Goal: Transaction & Acquisition: Purchase product/service

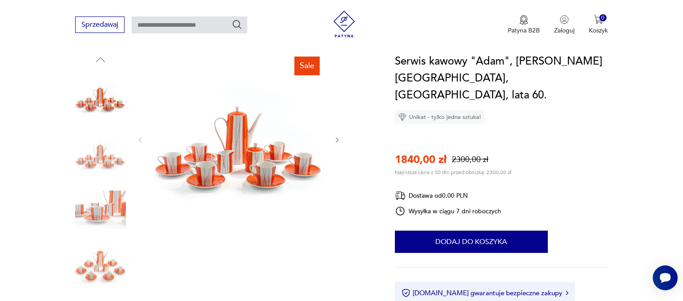
click at [224, 166] on img at bounding box center [239, 139] width 172 height 172
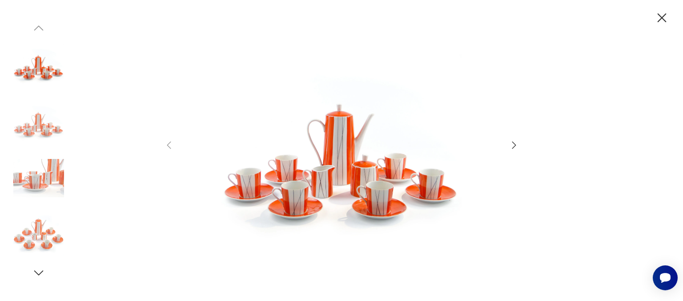
click at [313, 171] on img at bounding box center [341, 149] width 317 height 241
click at [515, 142] on icon "button" at bounding box center [514, 145] width 11 height 11
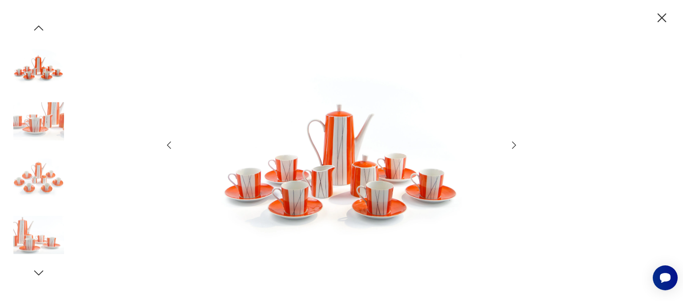
click at [515, 142] on icon "button" at bounding box center [514, 145] width 11 height 11
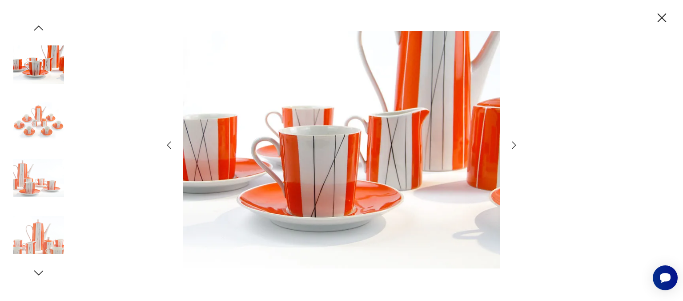
click at [515, 142] on icon "button" at bounding box center [514, 145] width 11 height 11
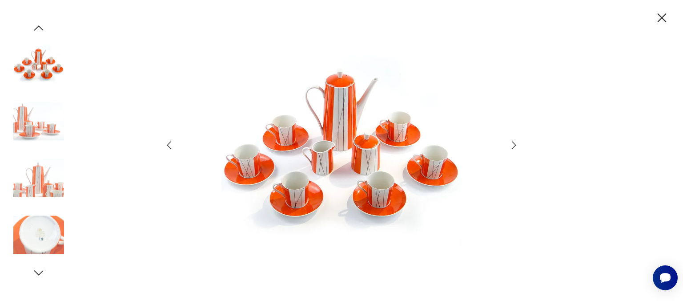
click at [513, 143] on icon "button" at bounding box center [514, 145] width 11 height 11
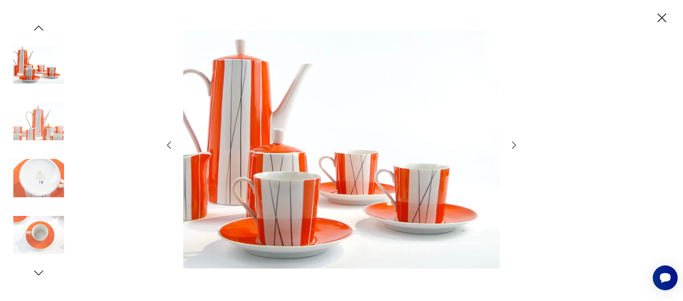
click at [513, 144] on icon "button" at bounding box center [514, 145] width 11 height 11
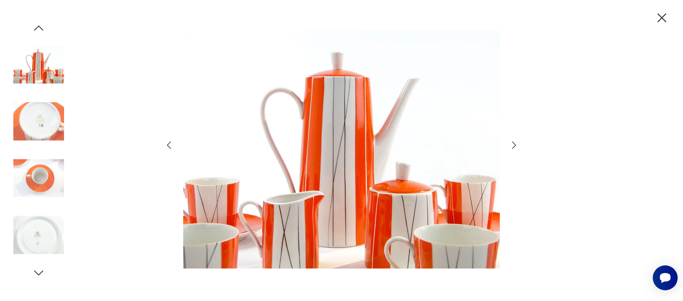
click at [513, 144] on icon "button" at bounding box center [514, 145] width 11 height 11
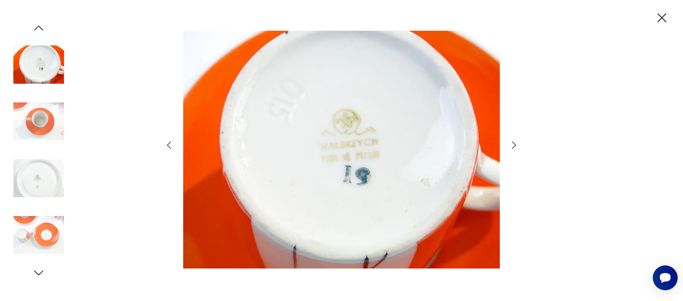
click at [513, 144] on icon "button" at bounding box center [514, 145] width 11 height 11
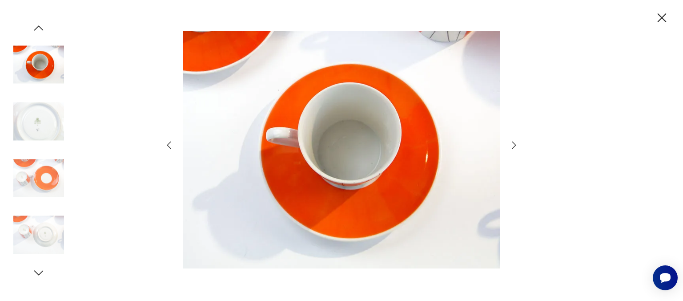
click at [513, 144] on icon "button" at bounding box center [514, 145] width 11 height 11
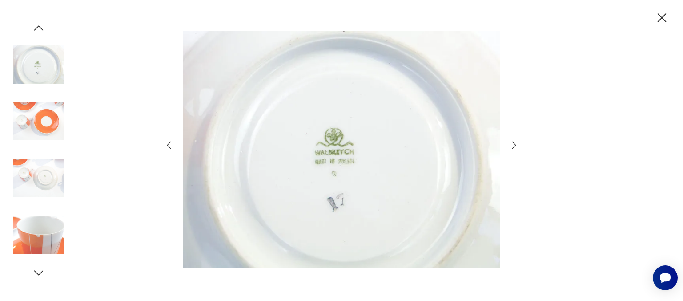
click at [662, 15] on icon "button" at bounding box center [662, 18] width 16 height 16
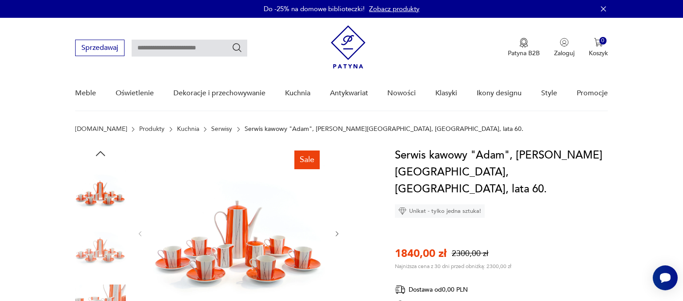
click at [390, 8] on link "Zobacz produkty" at bounding box center [394, 8] width 50 height 9
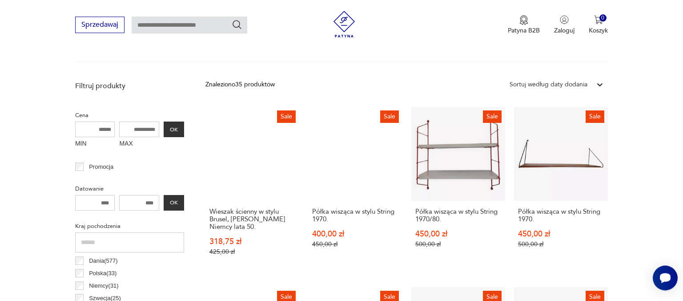
scroll to position [294, 0]
